Goal: Information Seeking & Learning: Learn about a topic

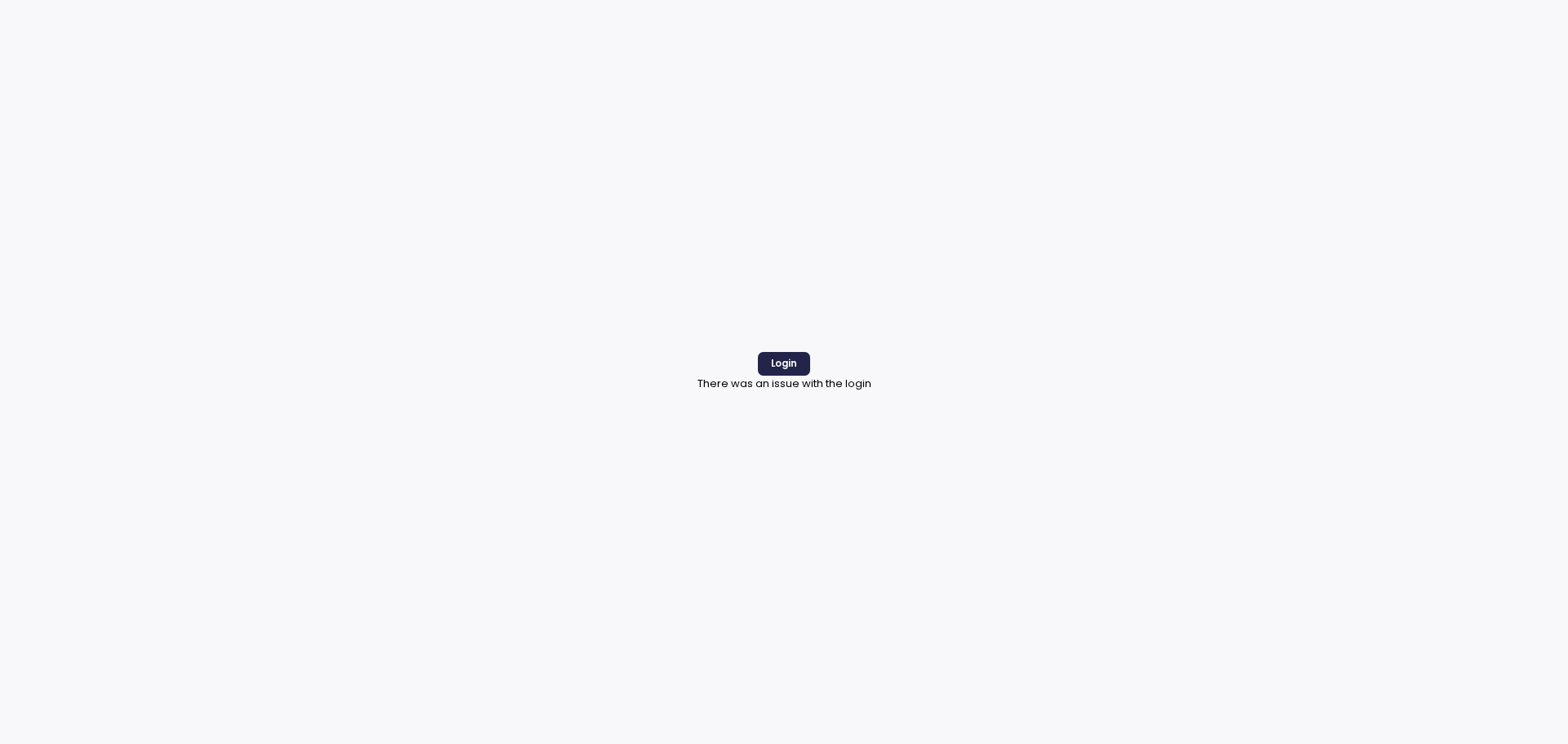
click at [795, 374] on span "Login" at bounding box center [784, 363] width 26 height 22
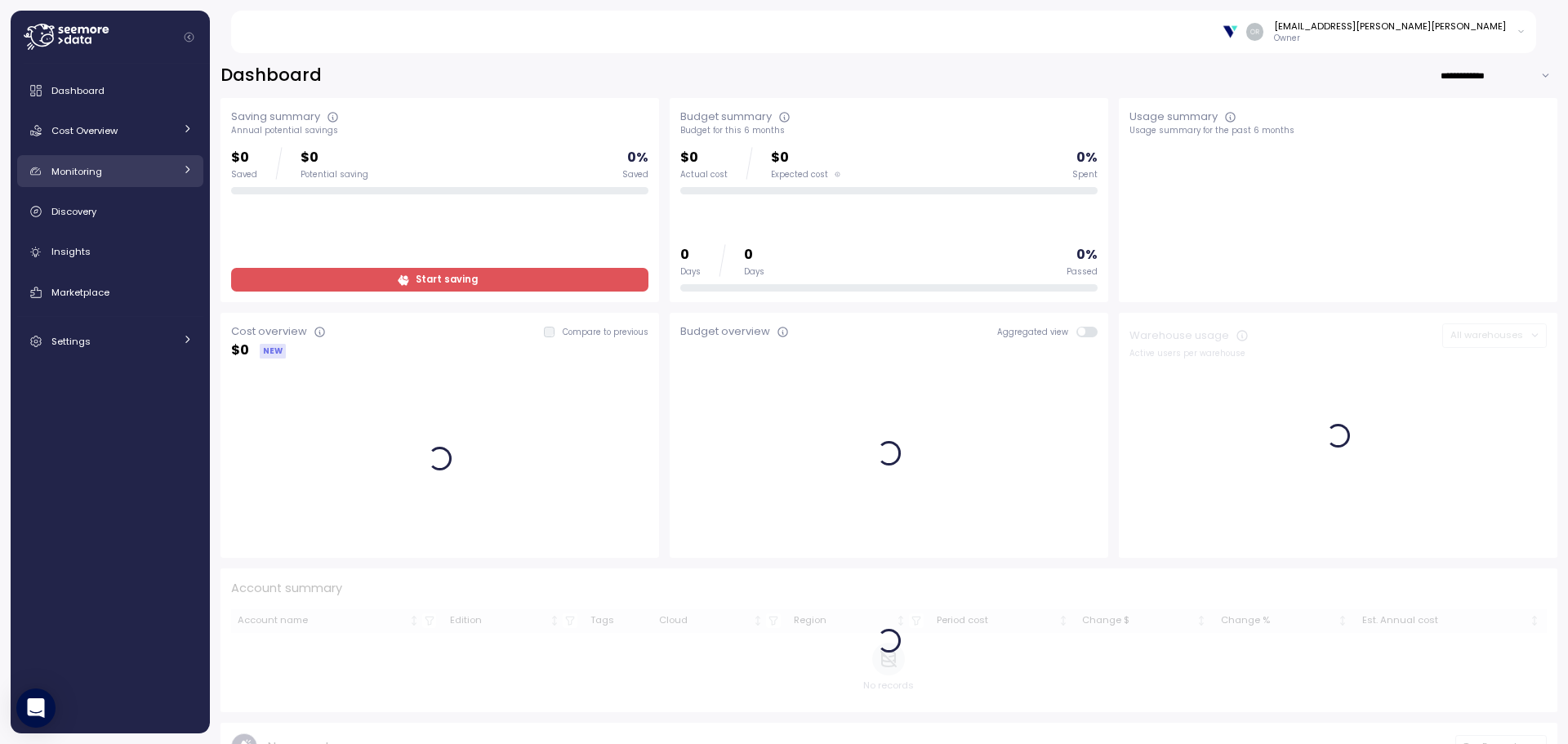
click at [80, 181] on link "Monitoring" at bounding box center [110, 171] width 187 height 33
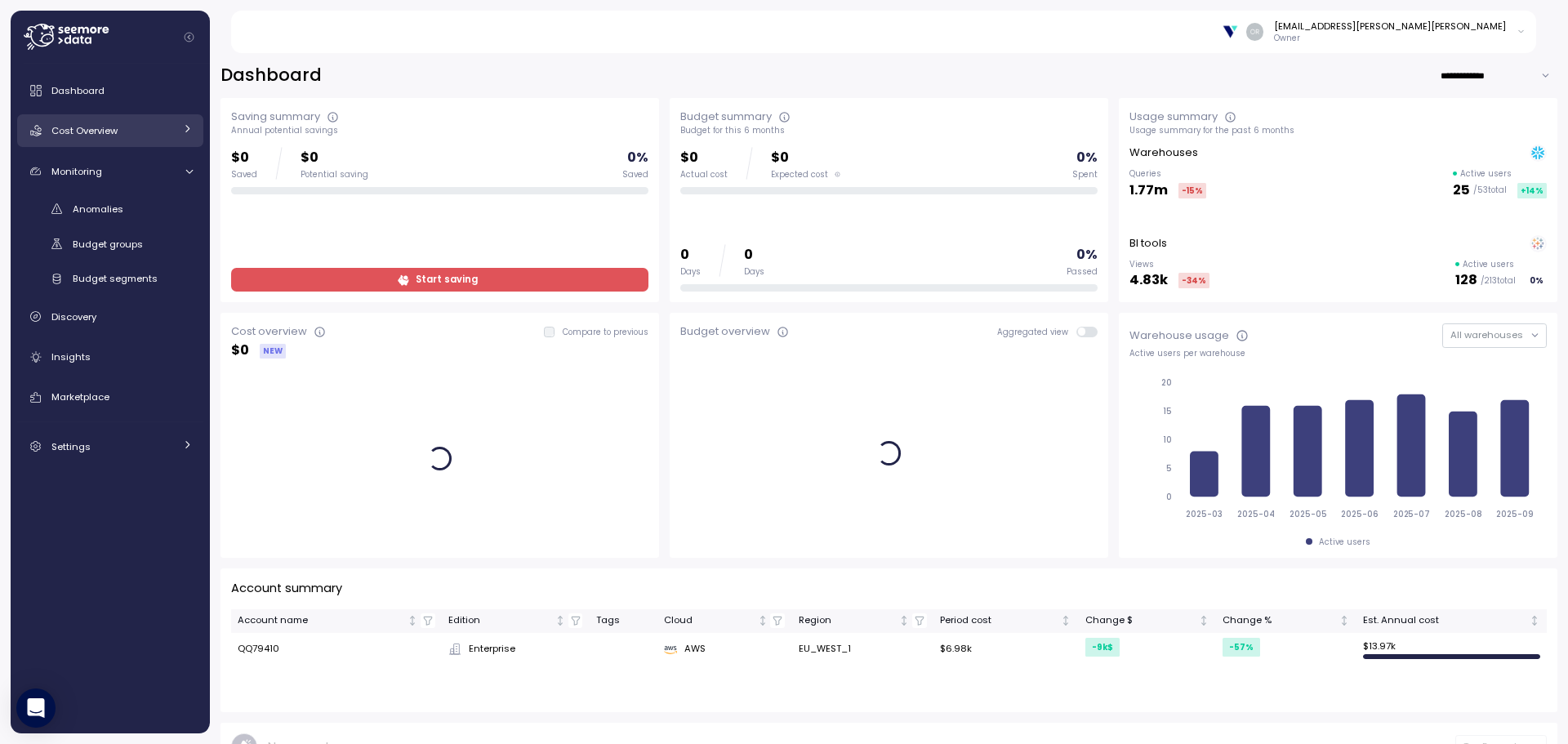
click at [85, 139] on link "Cost Overview" at bounding box center [110, 130] width 187 height 33
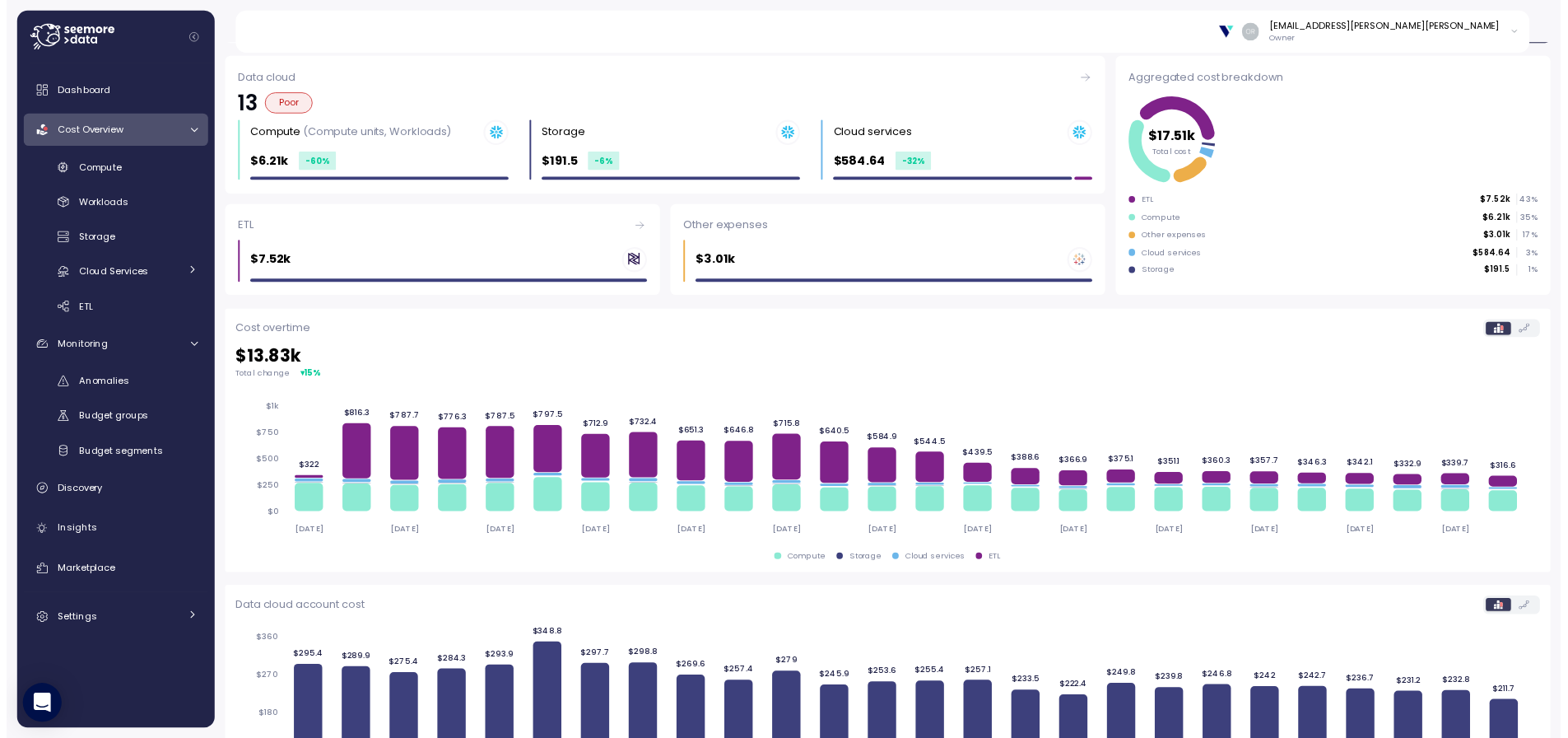
scroll to position [288, 0]
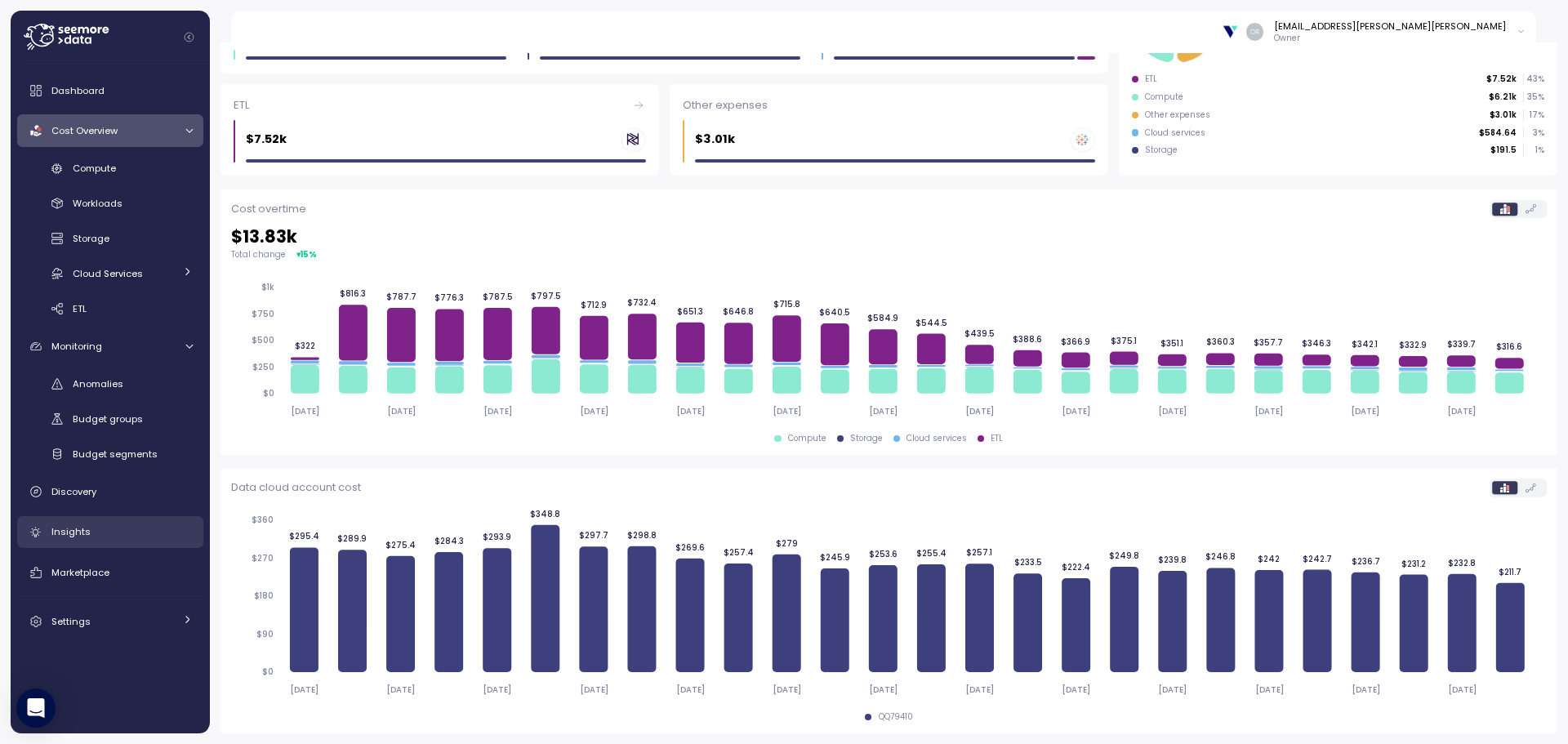
click at [89, 530] on div "Insights" at bounding box center [122, 531] width 141 height 16
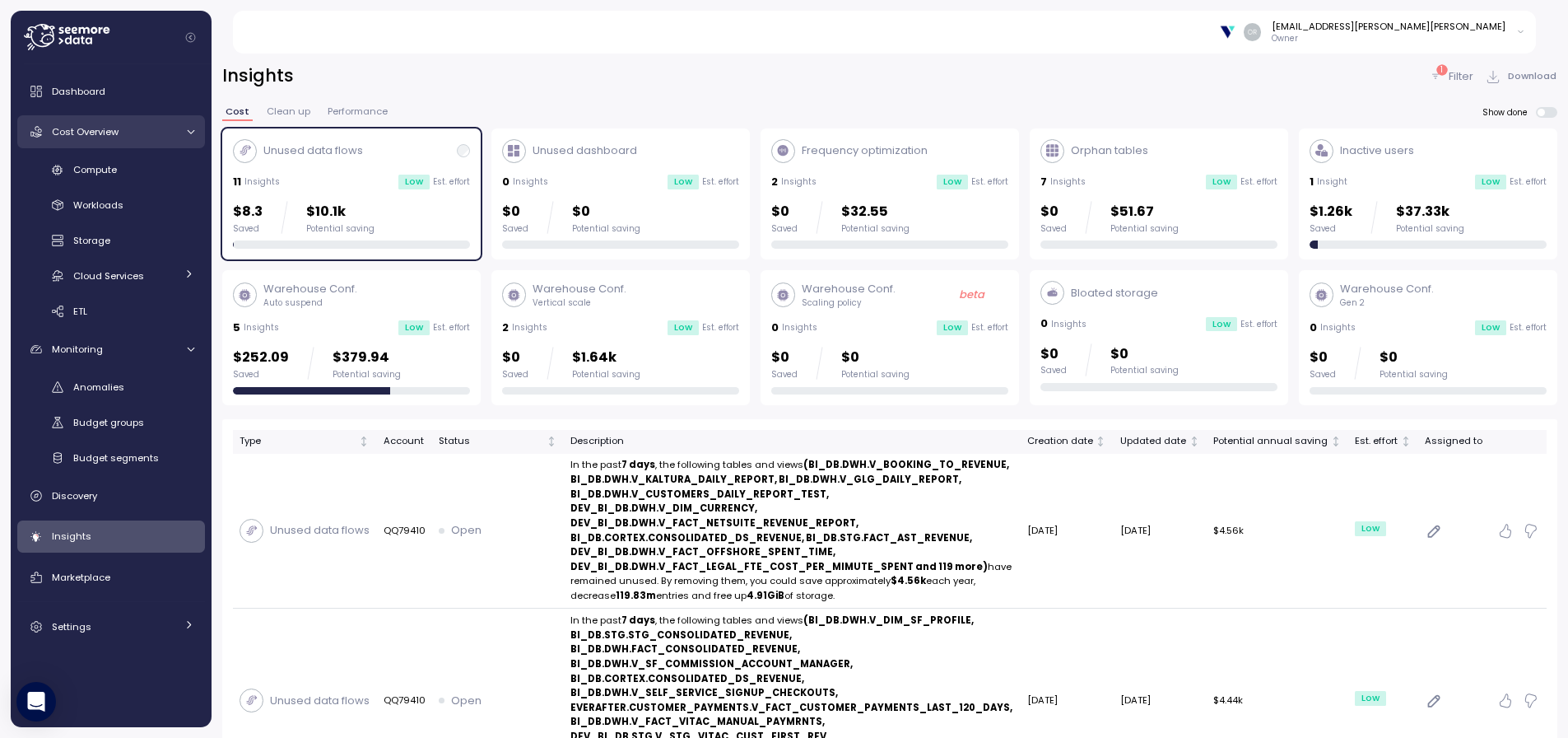
click at [79, 141] on link "Cost Overview" at bounding box center [111, 131] width 188 height 33
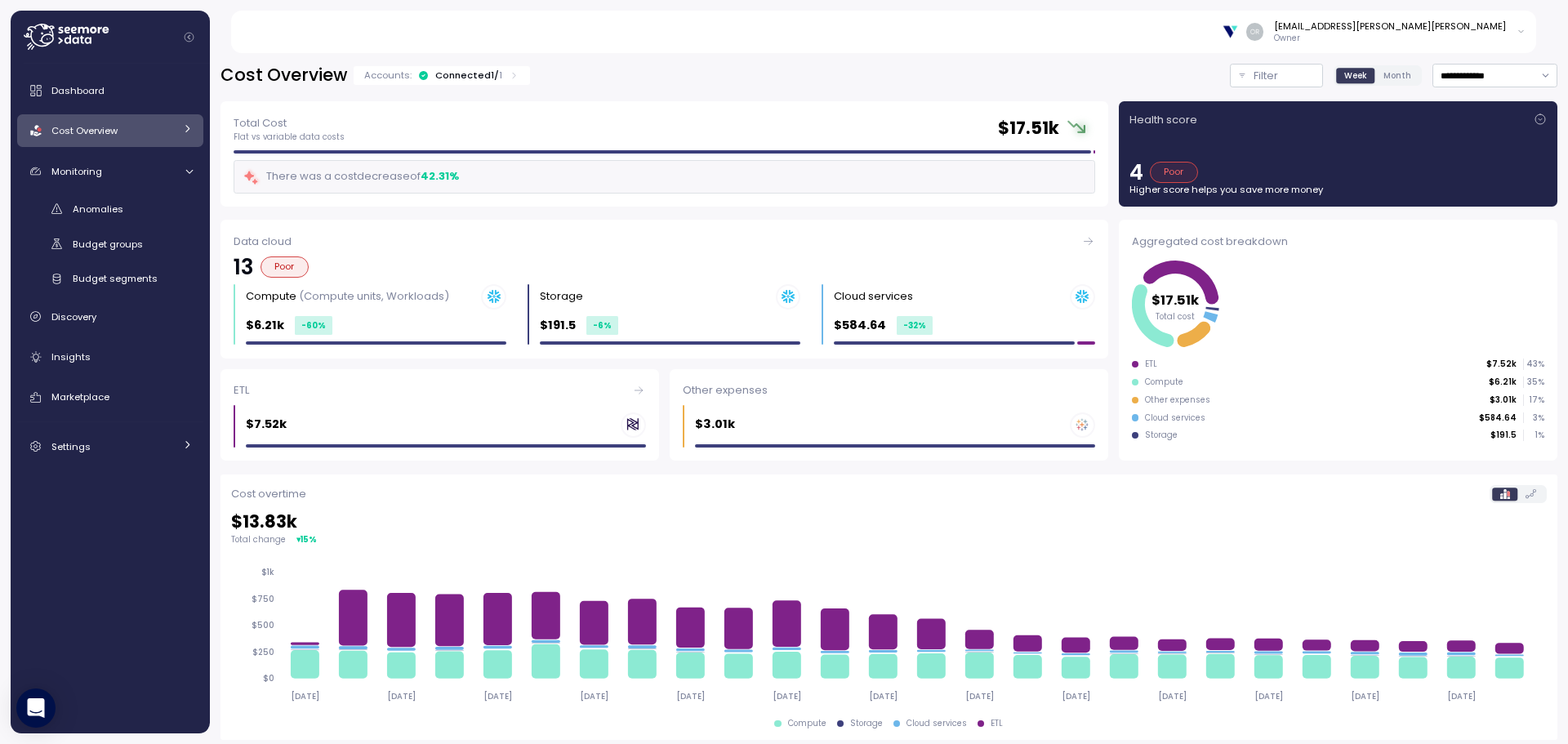
click at [78, 139] on link "Cost Overview" at bounding box center [110, 130] width 187 height 33
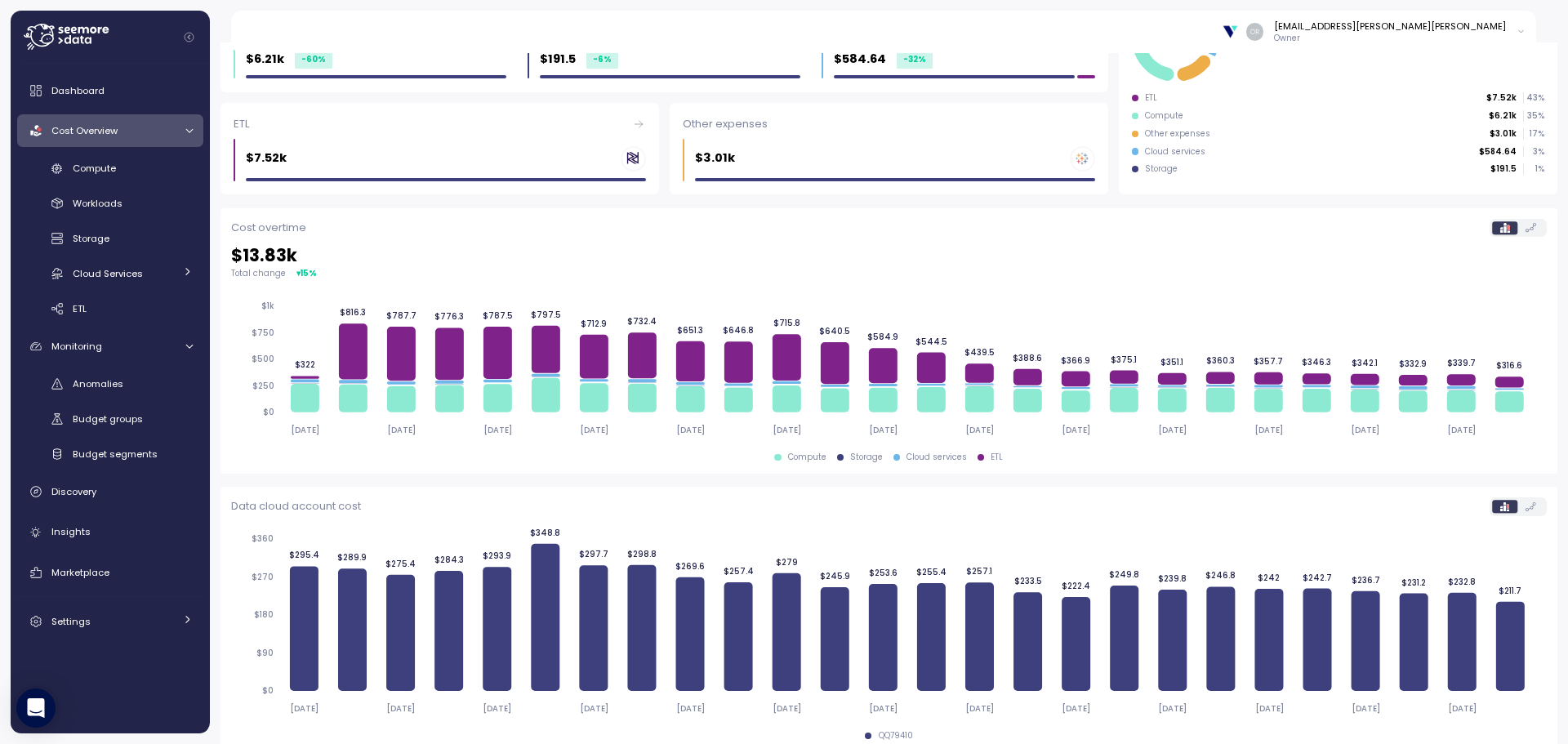
scroll to position [285, 0]
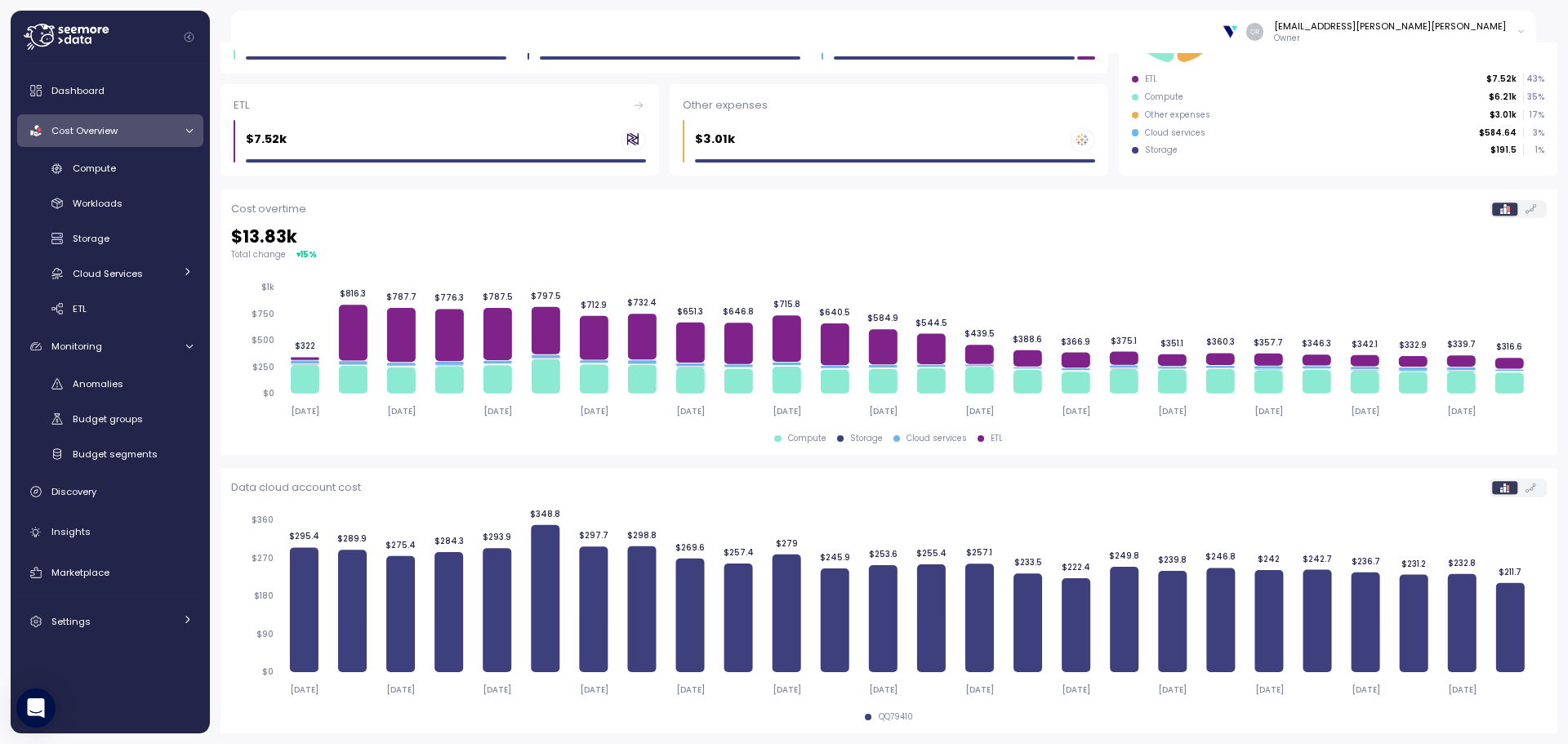
click at [1518, 205] on label at bounding box center [1531, 209] width 27 height 13
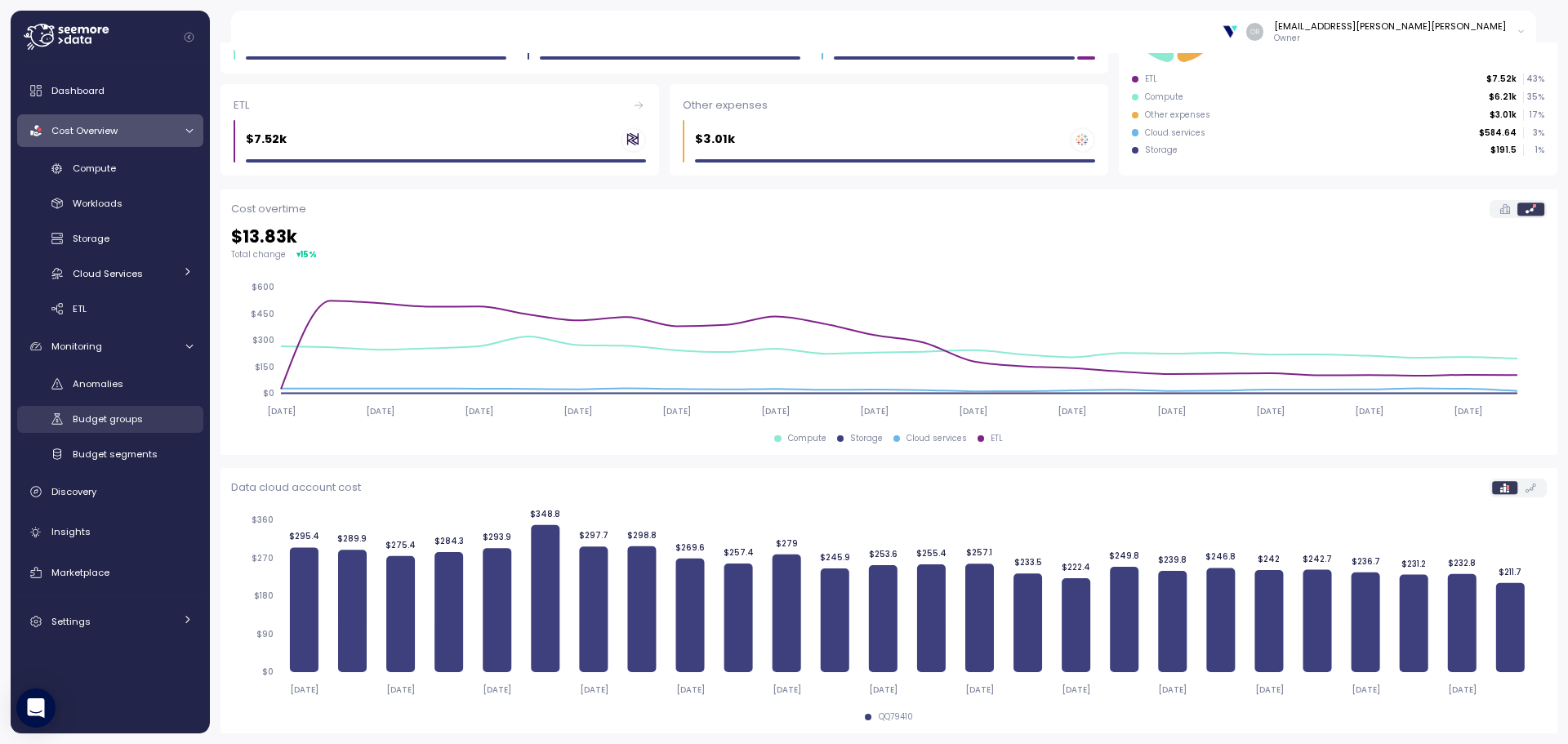
click at [97, 422] on span "Budget groups" at bounding box center [107, 419] width 71 height 13
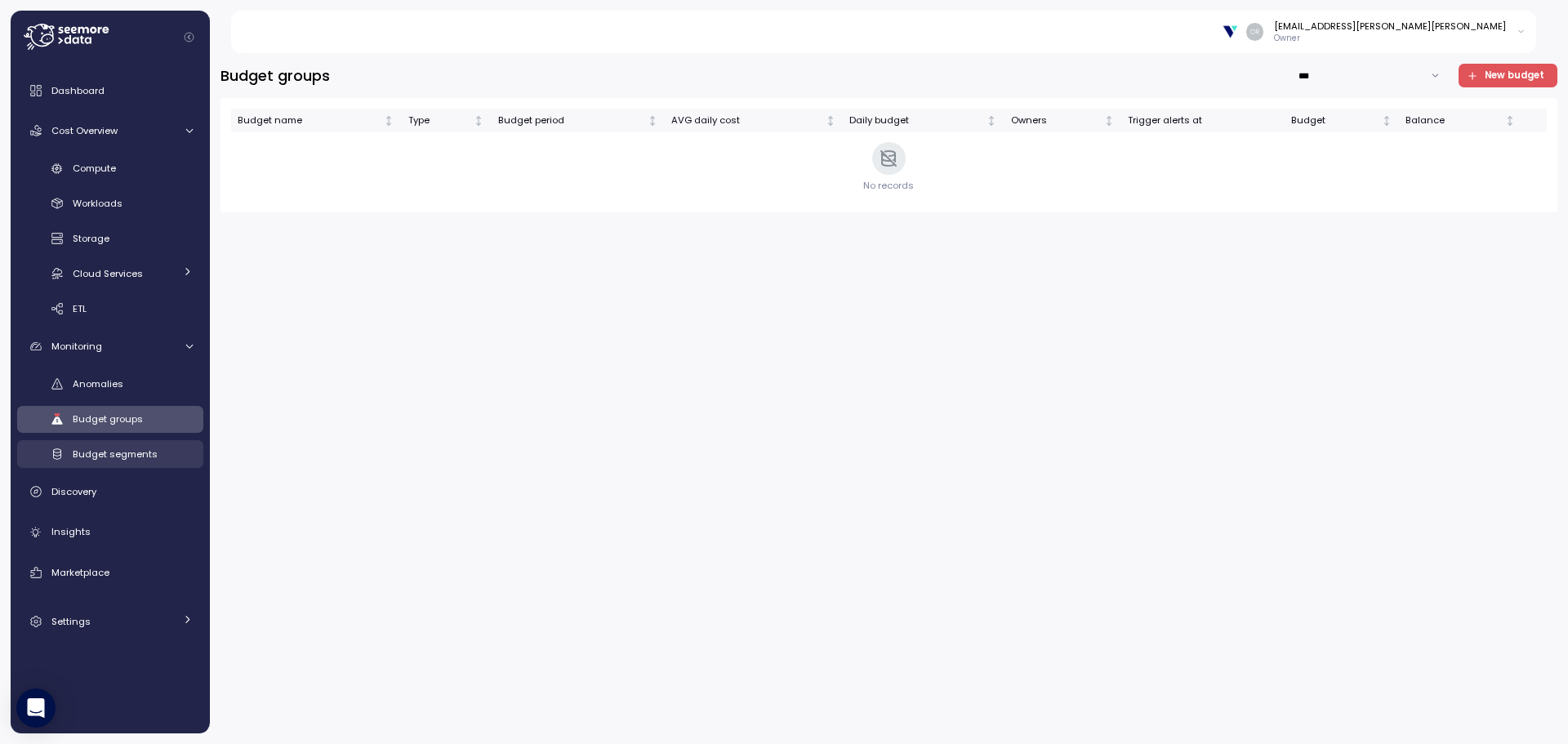
click at [110, 463] on link "Budget segments" at bounding box center [110, 453] width 187 height 27
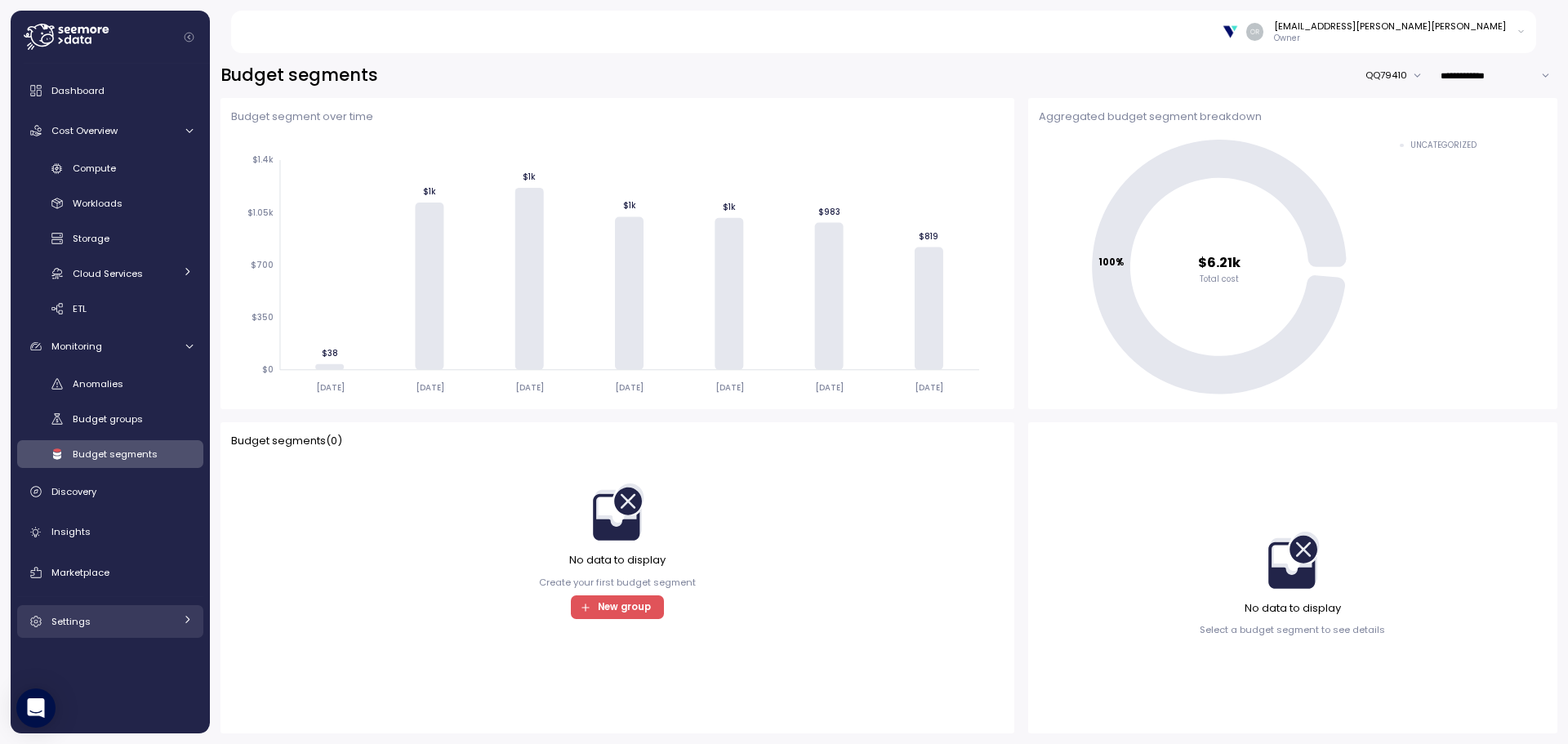
click at [77, 615] on span "Settings" at bounding box center [72, 622] width 40 height 13
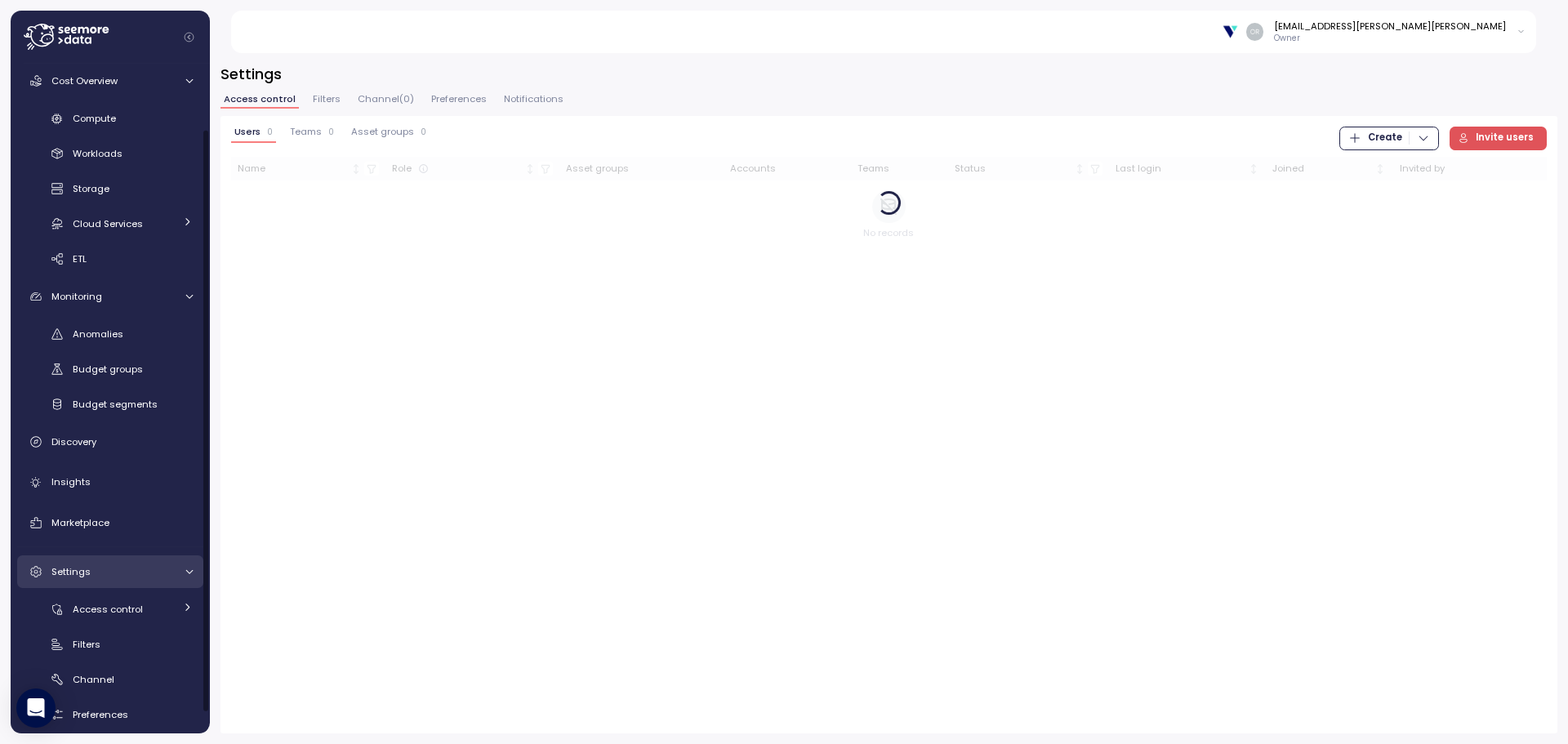
scroll to position [98, 0]
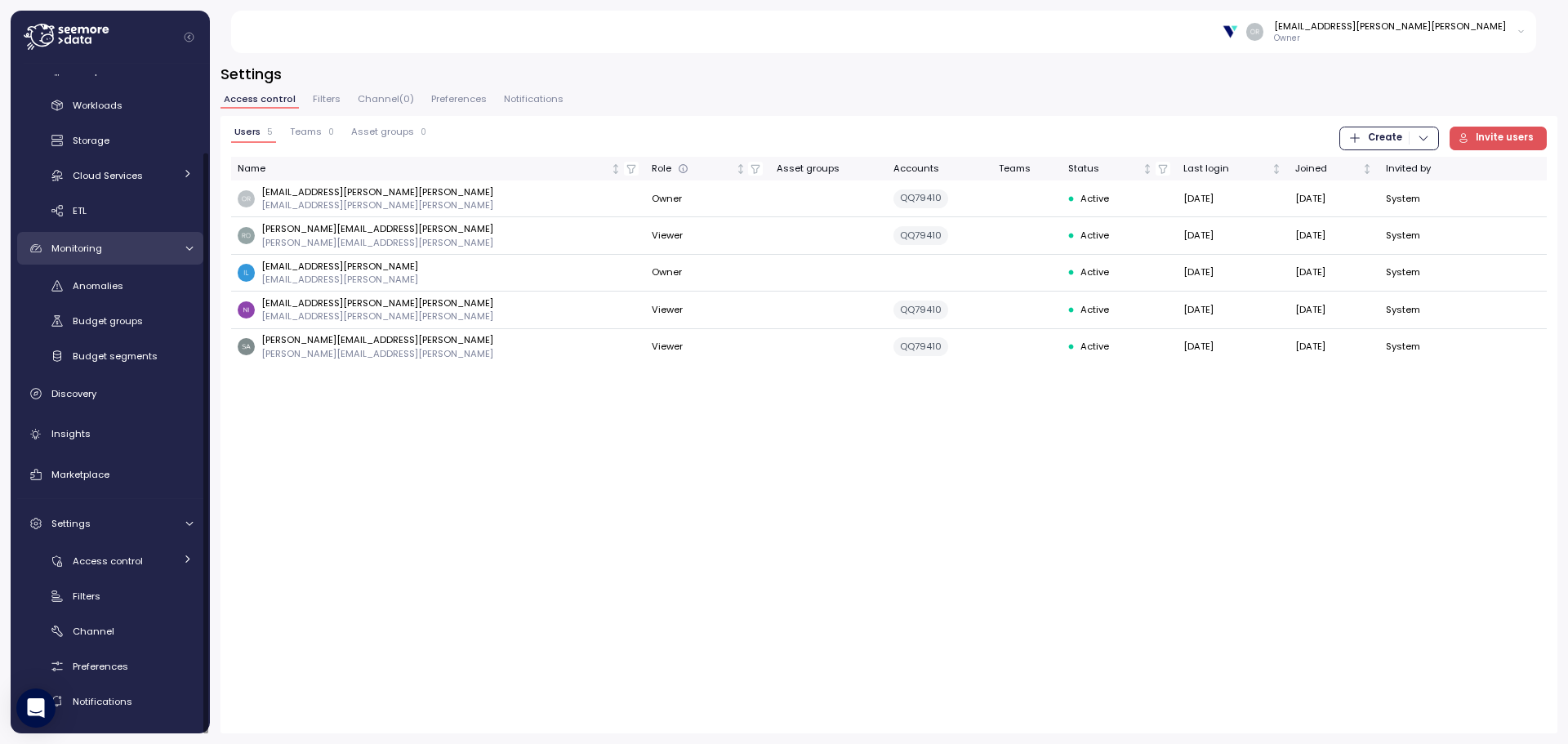
click at [106, 254] on div "Monitoring" at bounding box center [113, 248] width 122 height 16
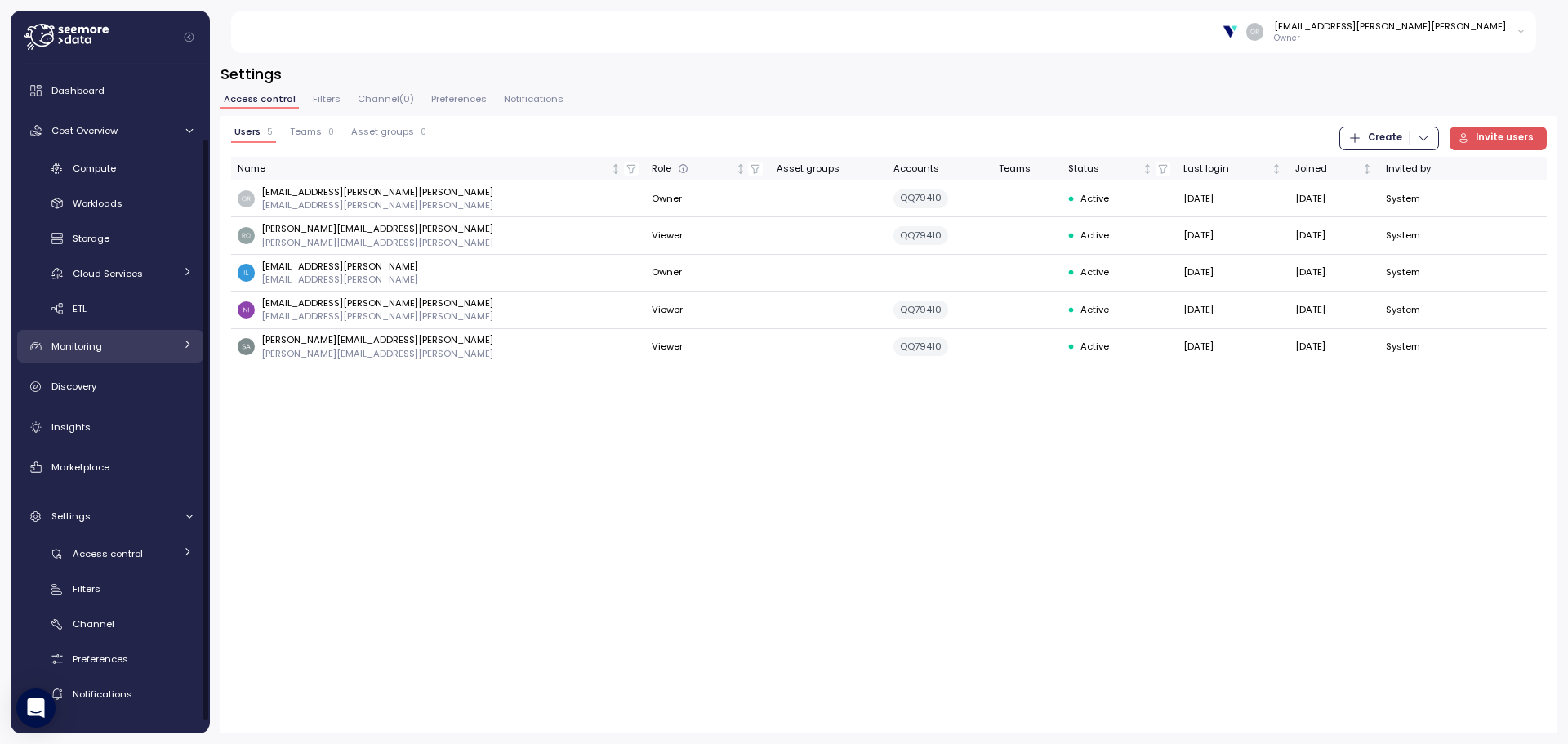
scroll to position [0, 0]
click at [94, 276] on span "Cloud Services" at bounding box center [107, 273] width 71 height 13
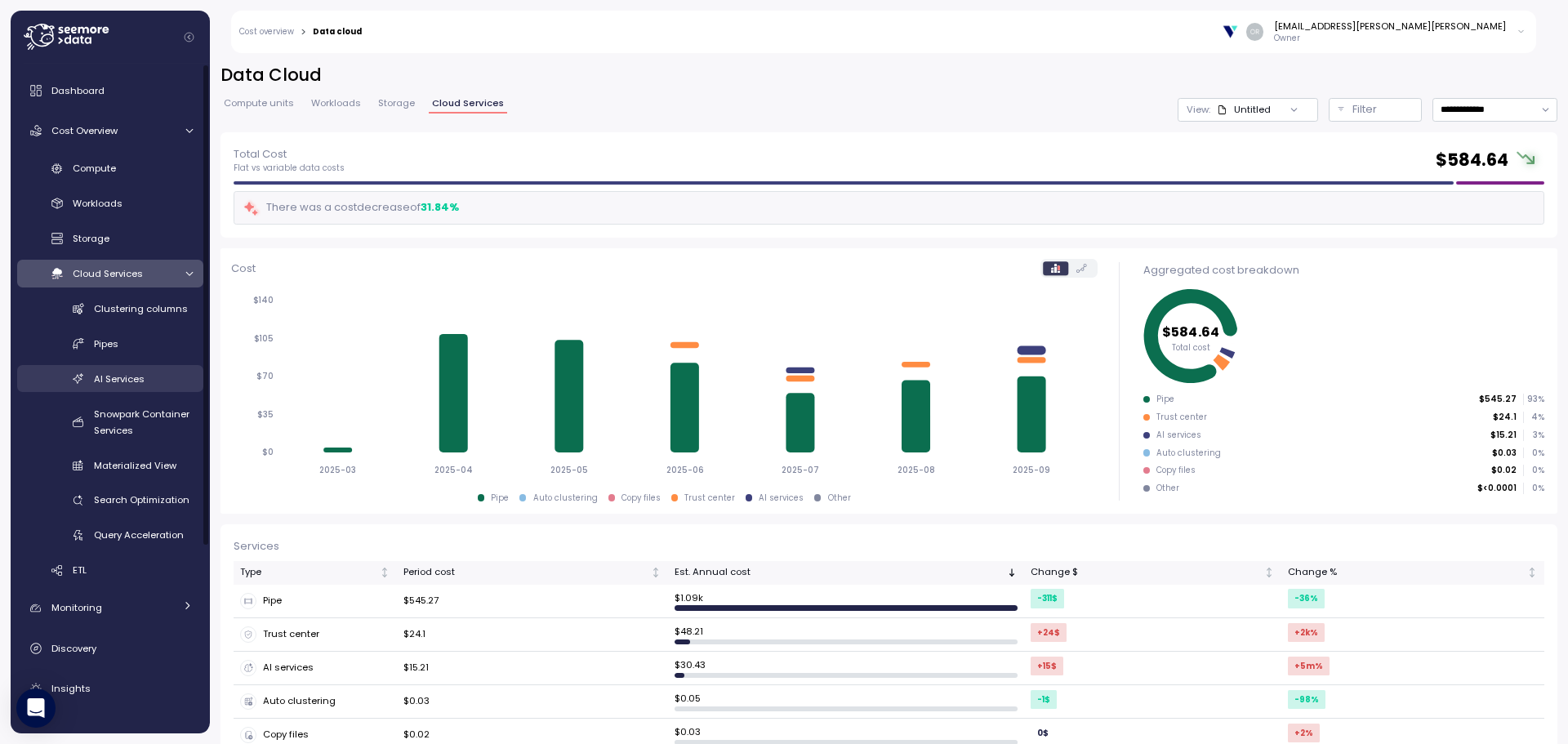
click at [130, 377] on span "AI Services" at bounding box center [120, 379] width 51 height 13
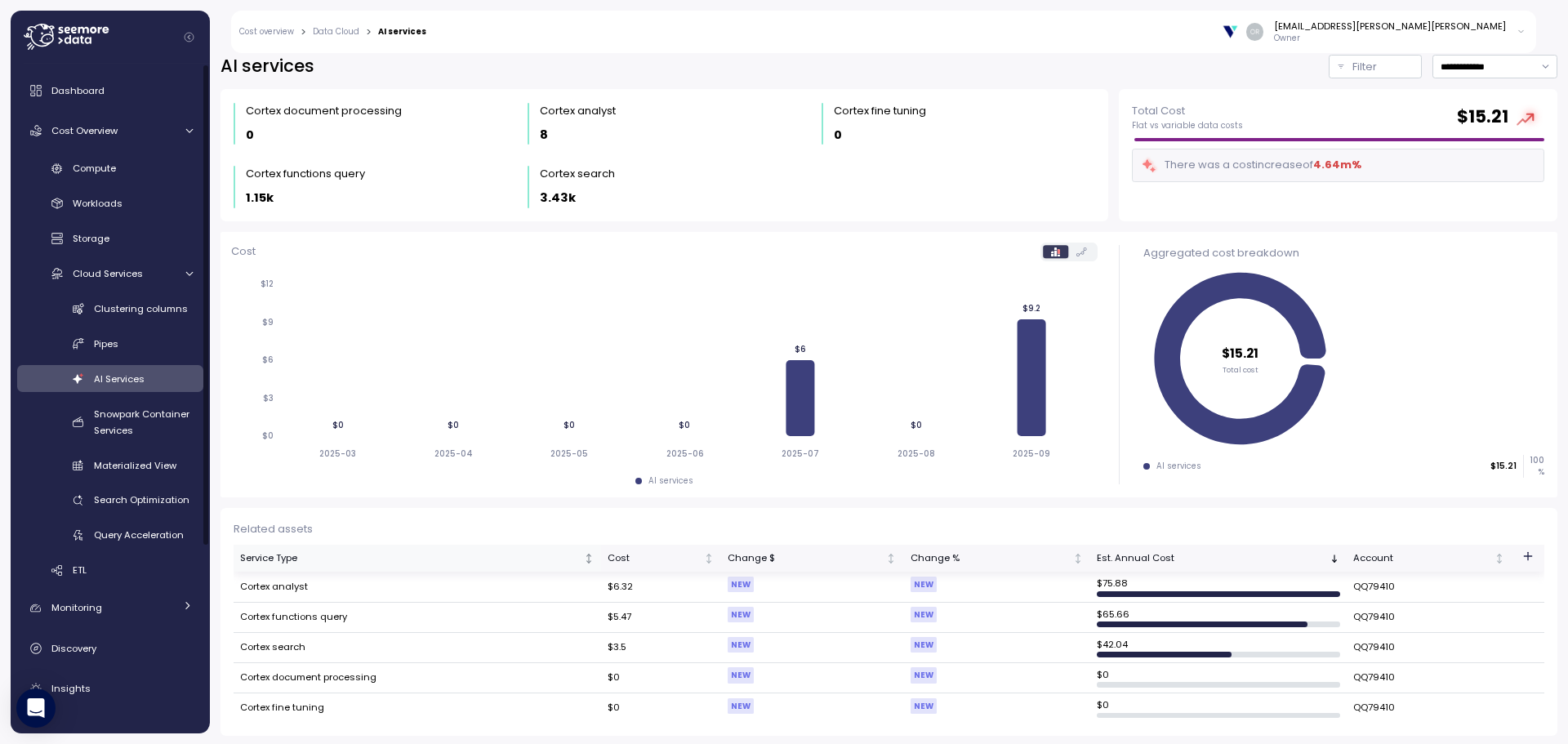
scroll to position [11, 0]
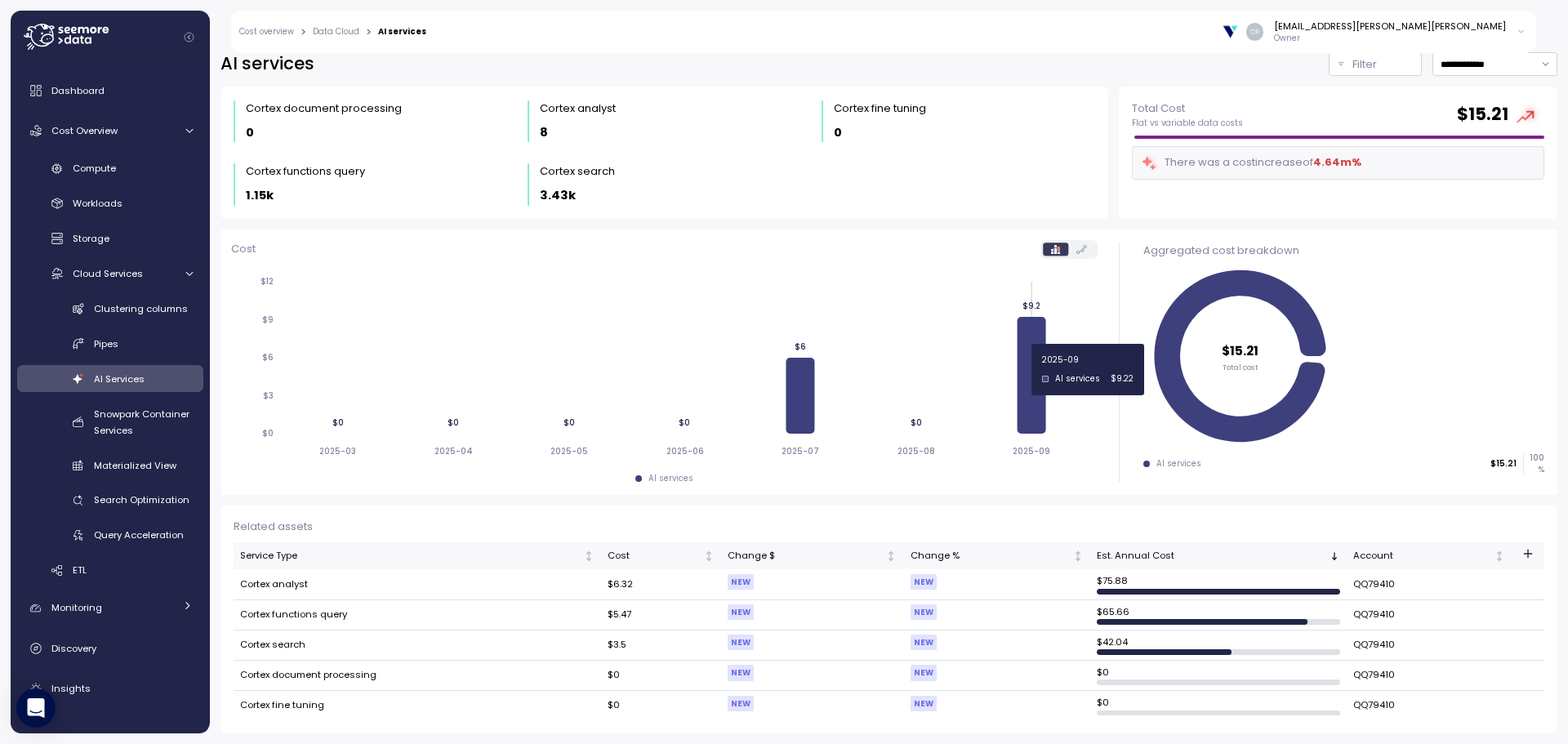
click at [1026, 369] on icon at bounding box center [1031, 375] width 28 height 117
click at [1040, 451] on tspan "2025-09" at bounding box center [1032, 450] width 38 height 10
click at [1029, 399] on icon at bounding box center [1031, 375] width 28 height 117
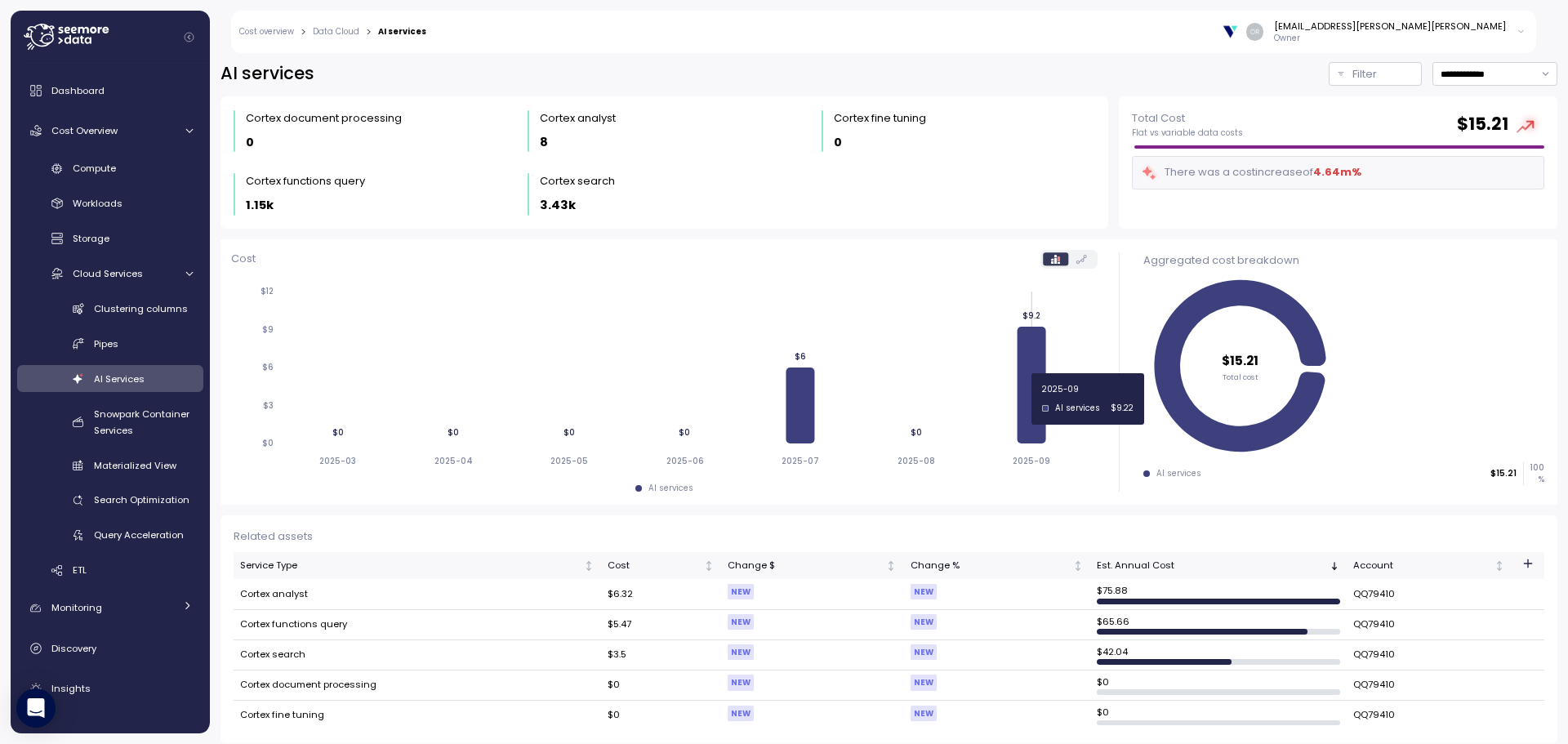
scroll to position [0, 0]
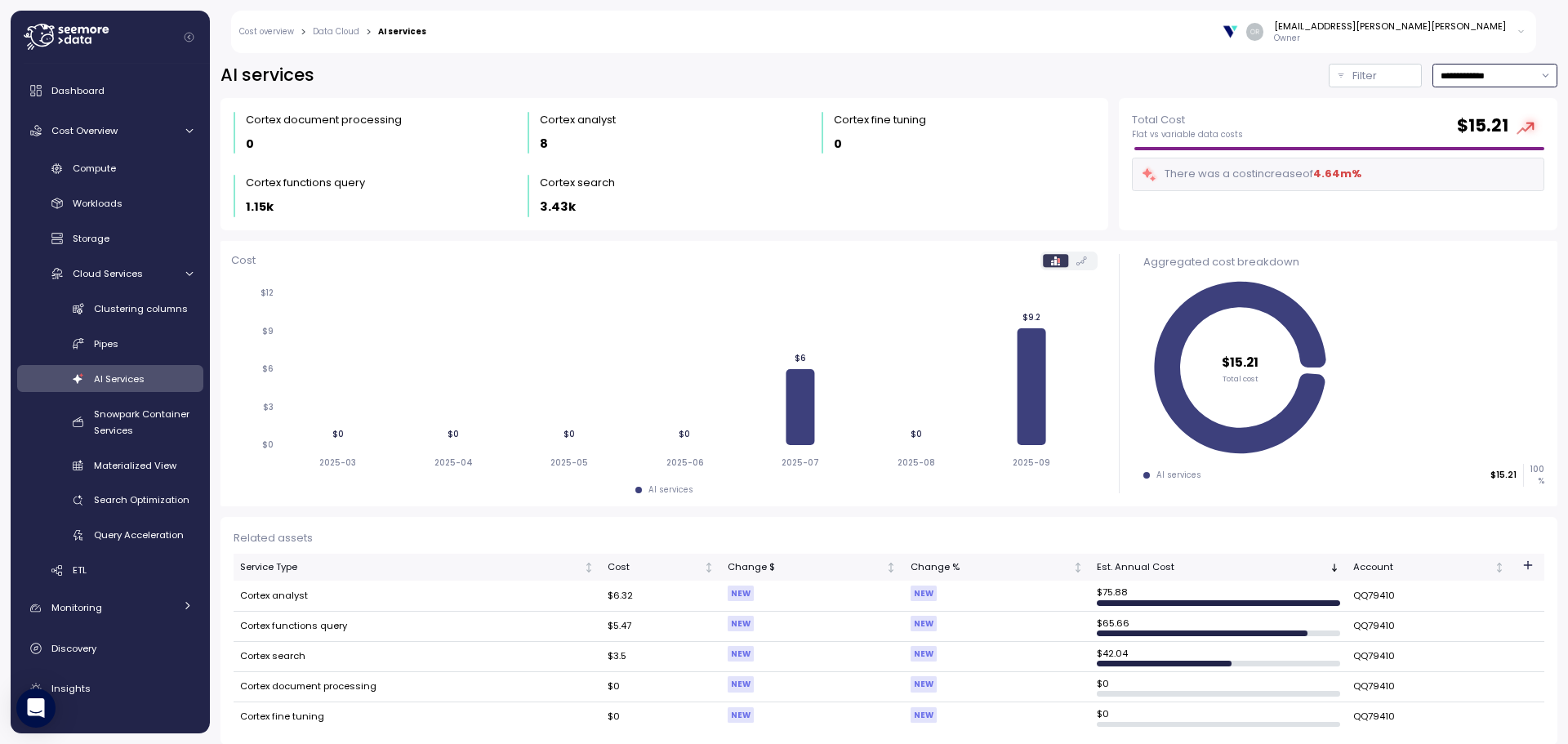
click at [1455, 73] on input "**********" at bounding box center [1495, 75] width 125 height 24
type input "**********"
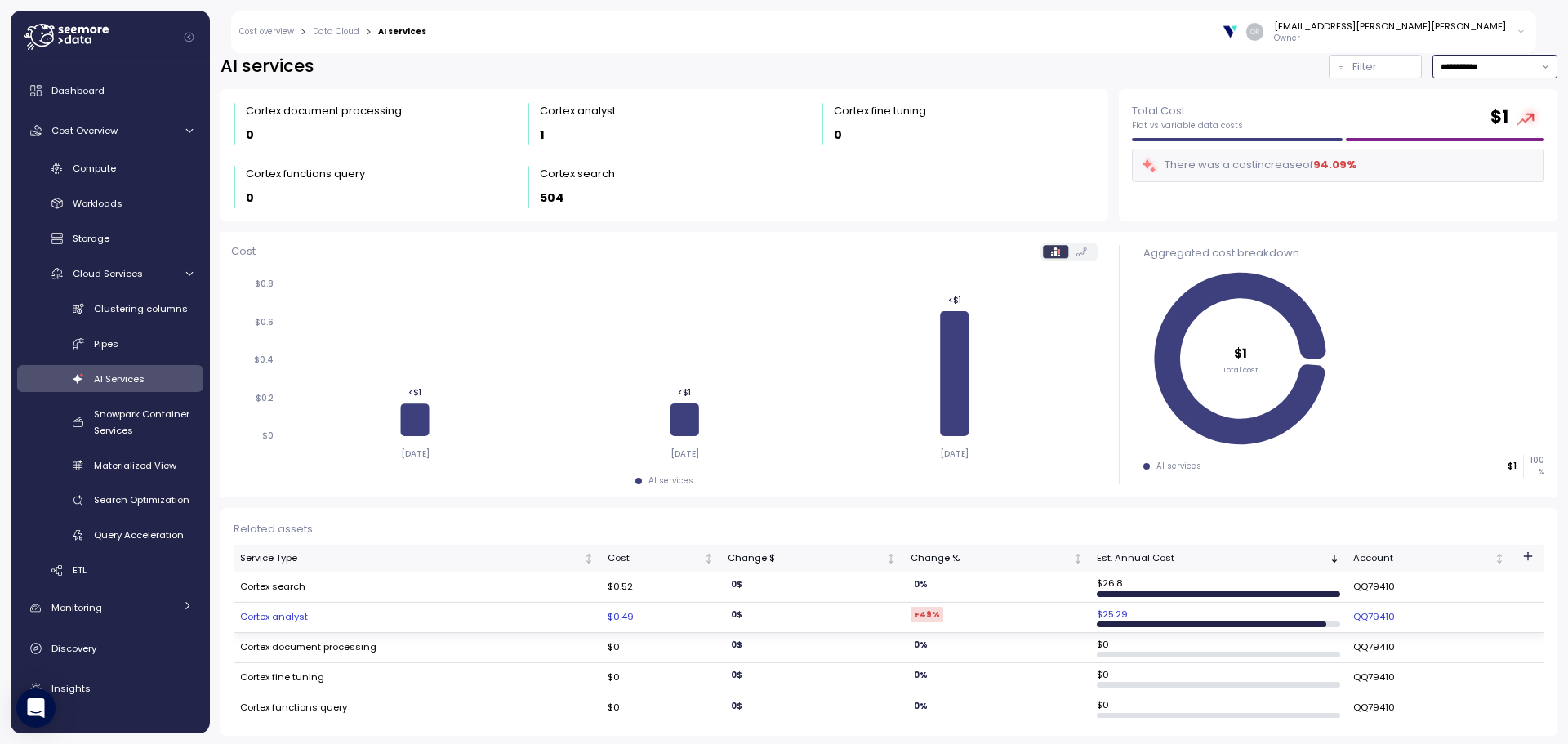
scroll to position [11, 0]
